Goal: Information Seeking & Learning: Learn about a topic

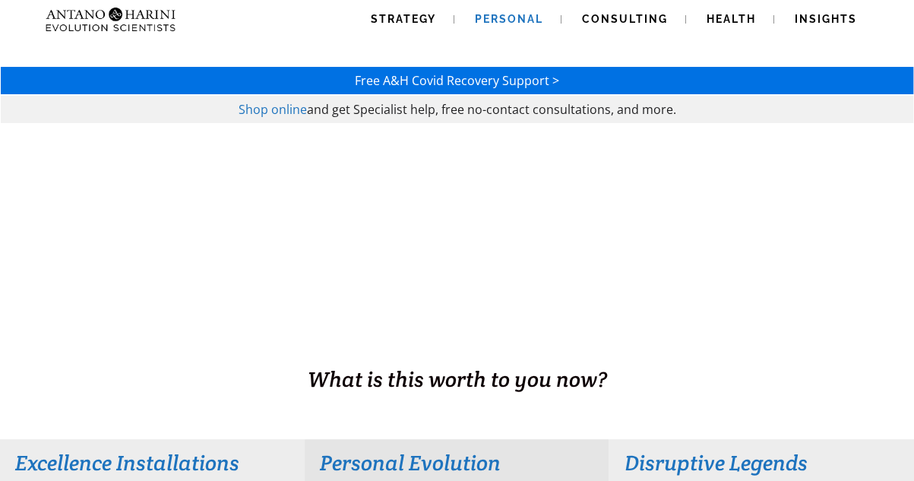
click at [492, 17] on span "Personal" at bounding box center [509, 19] width 68 height 12
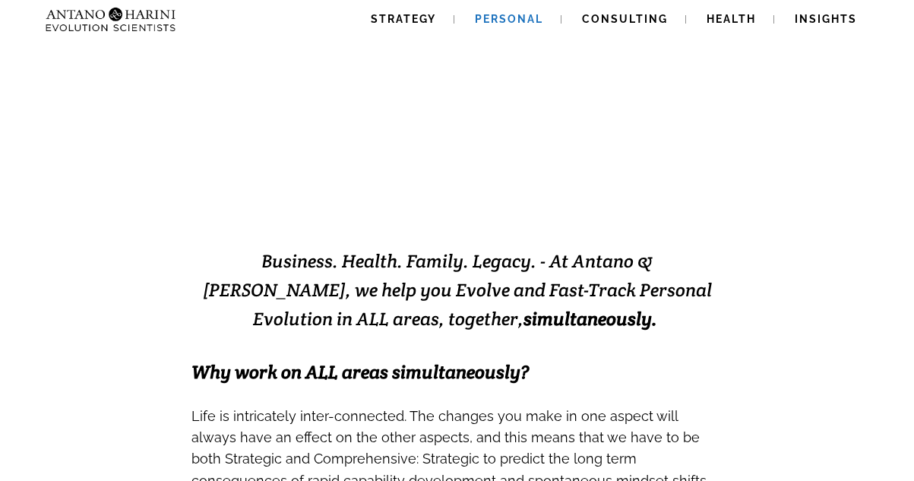
scroll to position [134, 0]
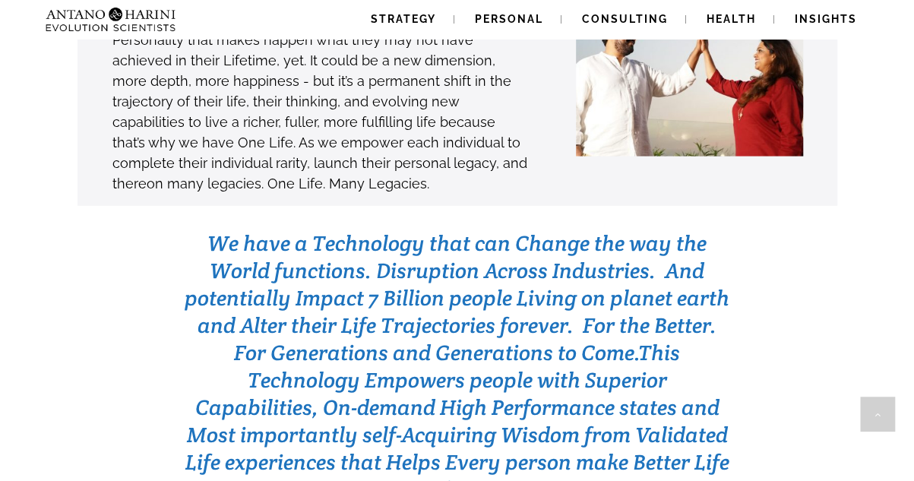
scroll to position [4660, 0]
click at [336, 339] on span "This Technology Empowers people with Superior Capabilities, On-demand High Perf…" at bounding box center [457, 448] width 544 height 219
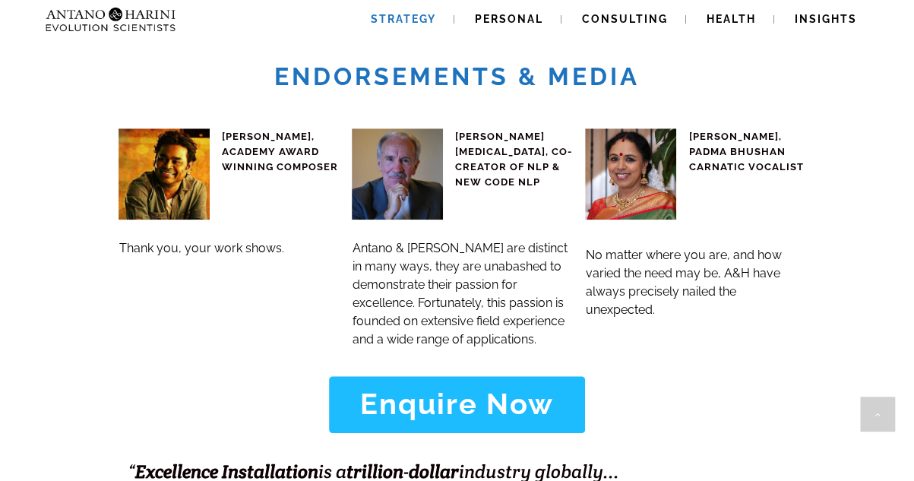
scroll to position [5938, 0]
